Goal: Transaction & Acquisition: Book appointment/travel/reservation

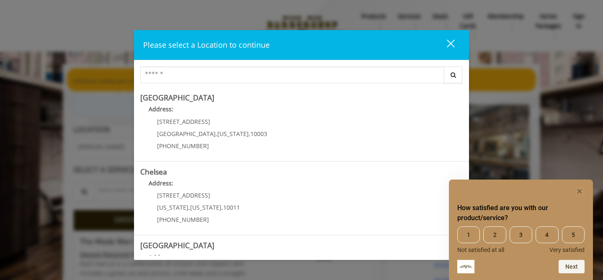
click at [586, 191] on div "How satisfied are you with our product/service? 1 2 3 4 5 Not satisfied at all …" at bounding box center [521, 230] width 144 height 101
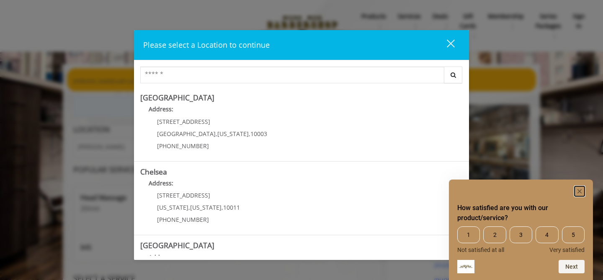
click at [582, 192] on rect "Hide survey" at bounding box center [580, 191] width 10 height 10
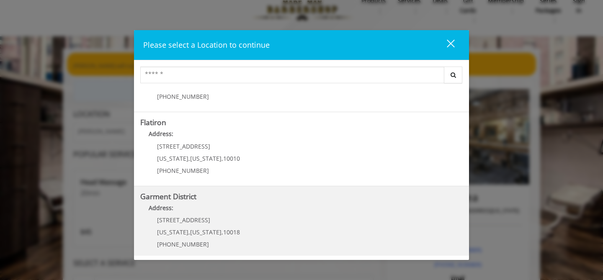
scroll to position [202, 0]
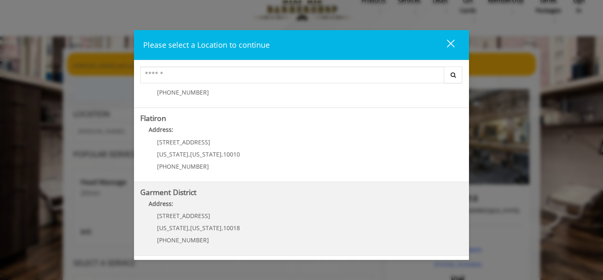
click at [293, 220] on District "Garment District Address: 1400 Broadway New York , New York , 10018 (212) 997-4…" at bounding box center [301, 219] width 323 height 61
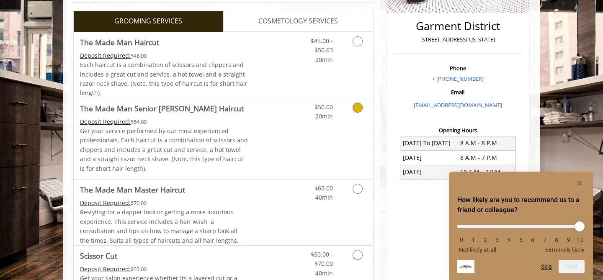
scroll to position [200, 0]
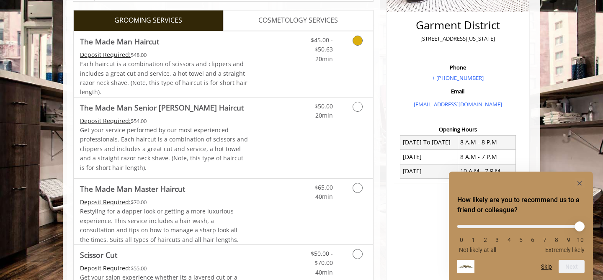
click at [282, 57] on link "Discounted Price" at bounding box center [273, 64] width 50 height 66
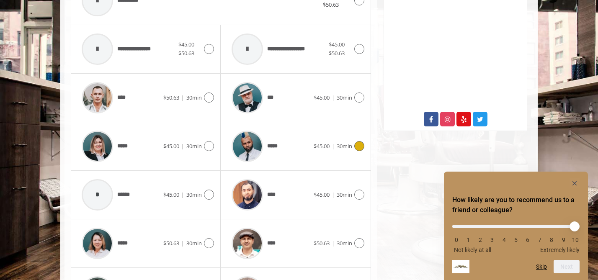
click at [292, 146] on div "*****" at bounding box center [270, 147] width 86 height 40
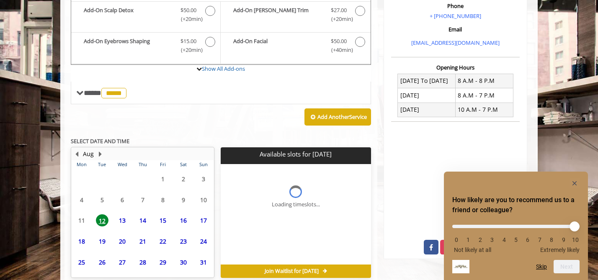
scroll to position [313, 0]
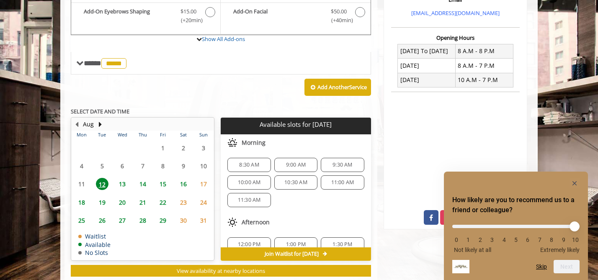
click at [287, 141] on div "Morning 8:30 AM 9:00 AM 9:30 AM 10:00 AM 10:30 AM 11:00 AM 11:30 AM" at bounding box center [296, 174] width 150 height 80
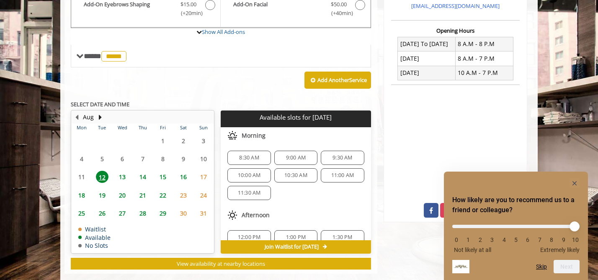
click at [291, 155] on span "9:00 AM" at bounding box center [296, 158] width 20 height 7
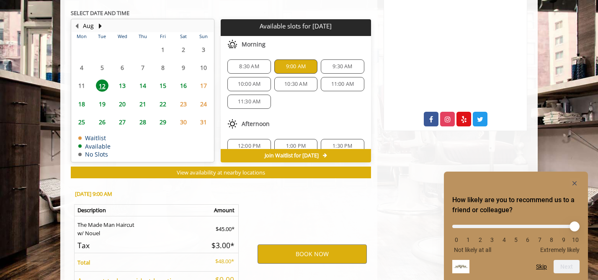
scroll to position [464, 0]
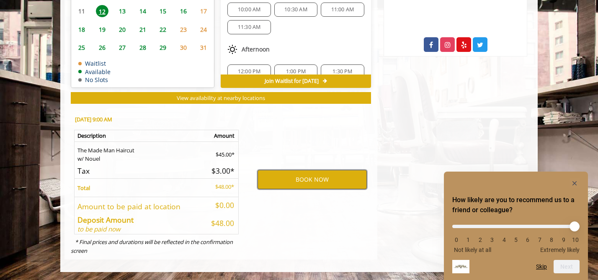
click at [299, 175] on button "BOOK NOW" at bounding box center [312, 179] width 109 height 19
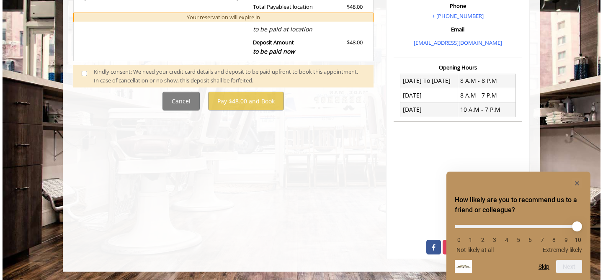
scroll to position [0, 0]
